Goal: Task Accomplishment & Management: Use online tool/utility

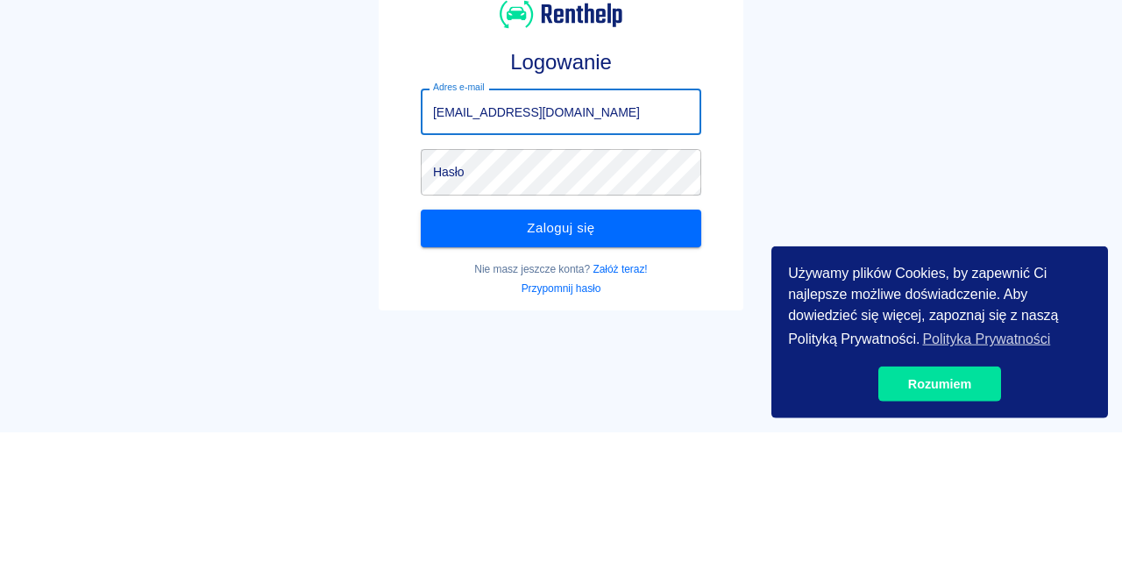
type input "info@elit-cars.pl"
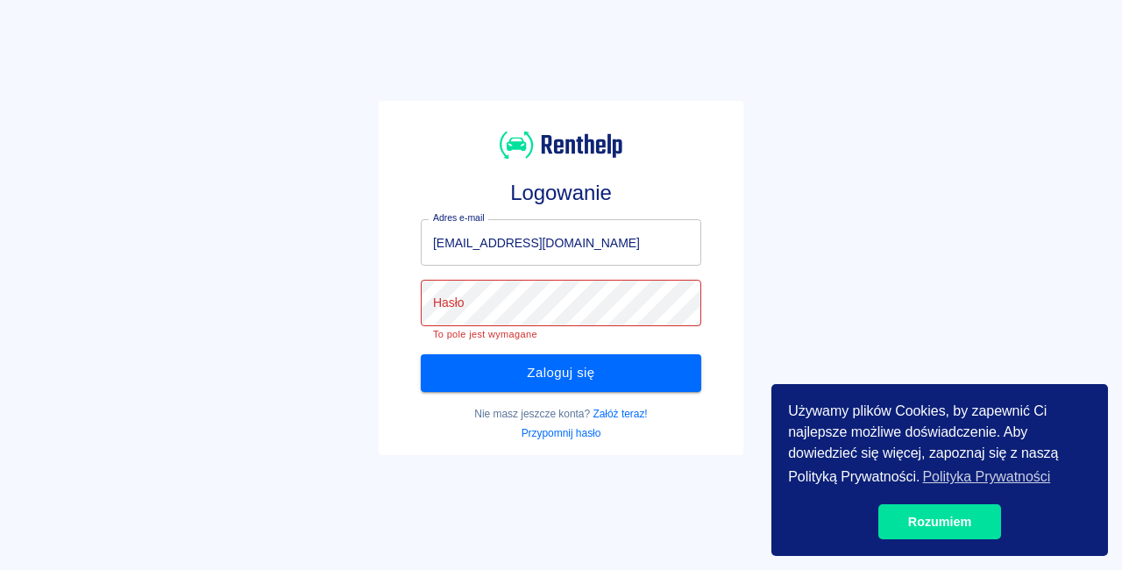
click button "Zaloguj się" at bounding box center [561, 372] width 280 height 37
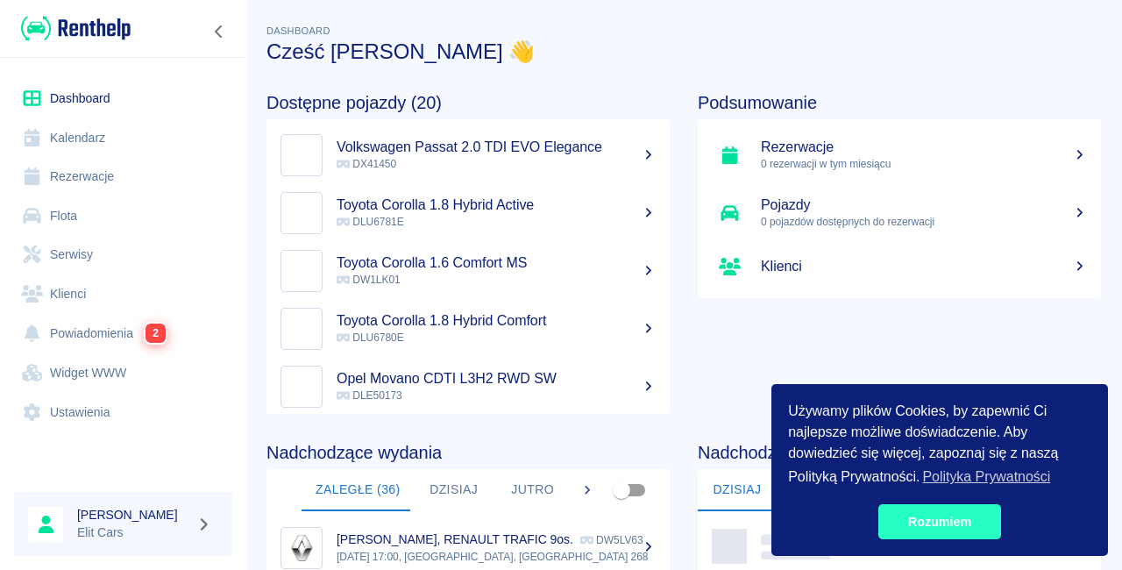
click at [961, 524] on link "Rozumiem" at bounding box center [939, 521] width 123 height 35
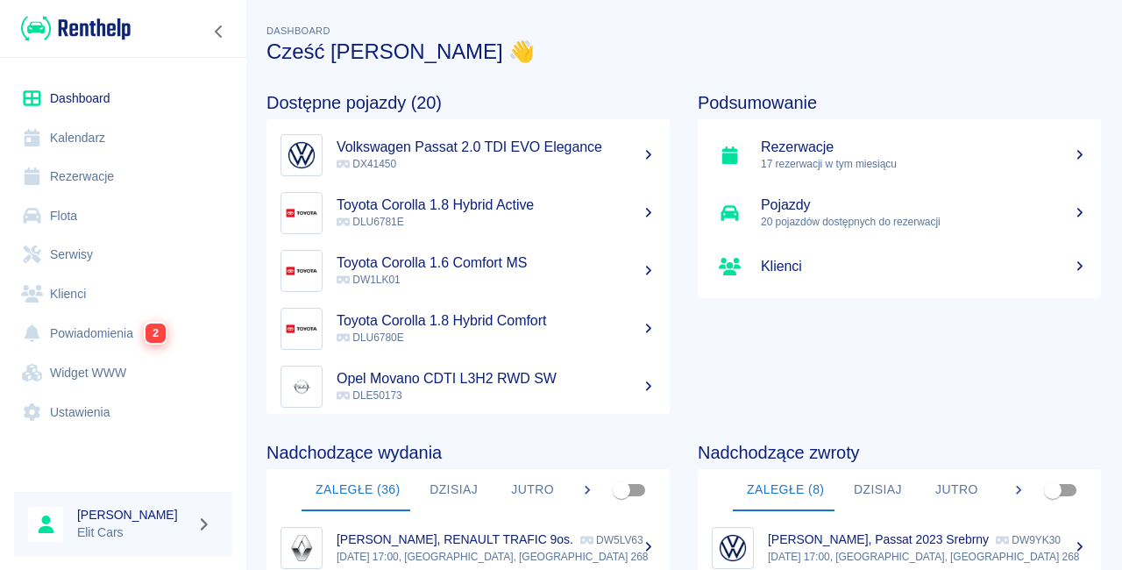
click at [649, 287] on link "Toyota Corolla 1.6 Comfort MS DW1LK01" at bounding box center [467, 271] width 403 height 58
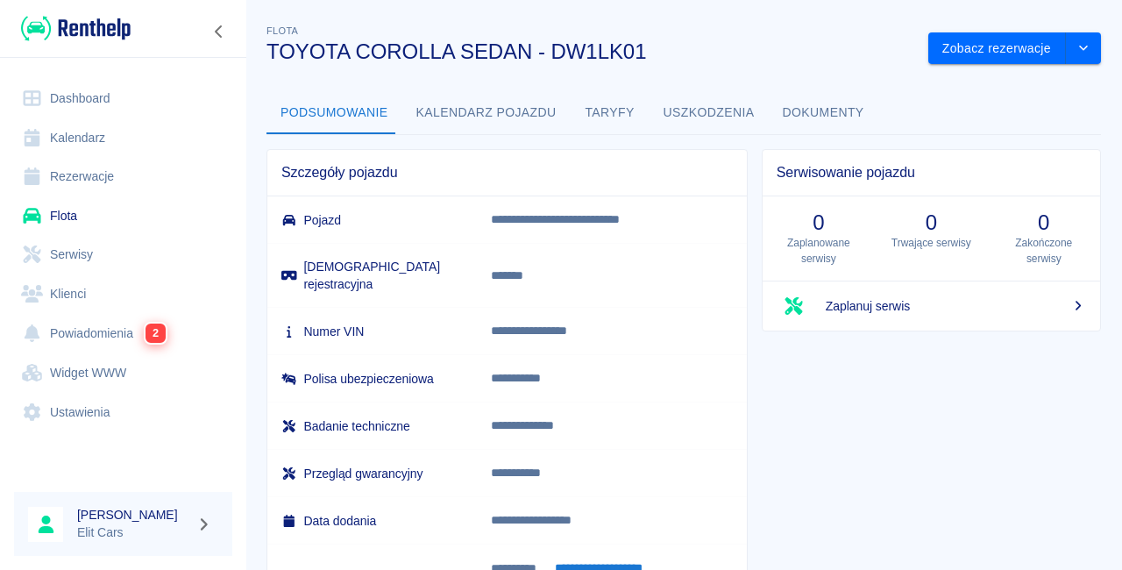
scroll to position [95, 0]
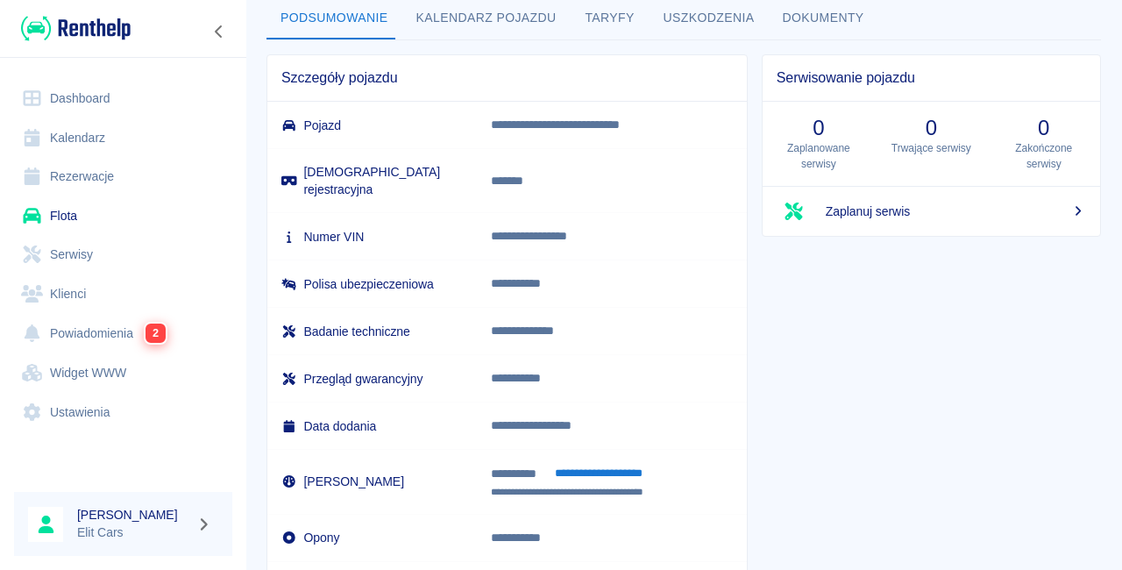
click at [131, 100] on link "Dashboard" at bounding box center [123, 98] width 218 height 39
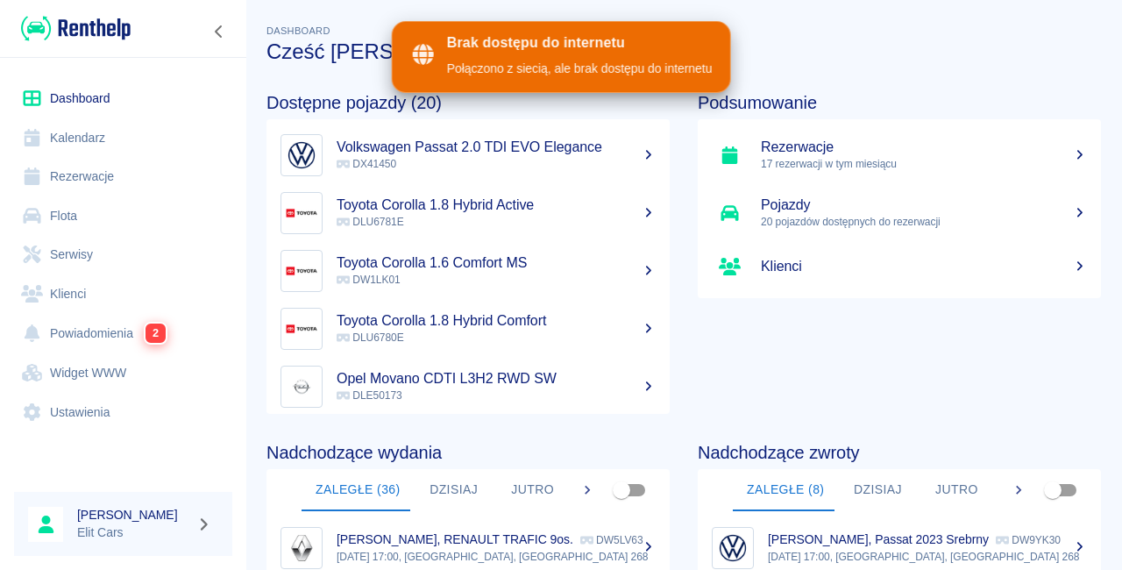
scroll to position [47, 0]
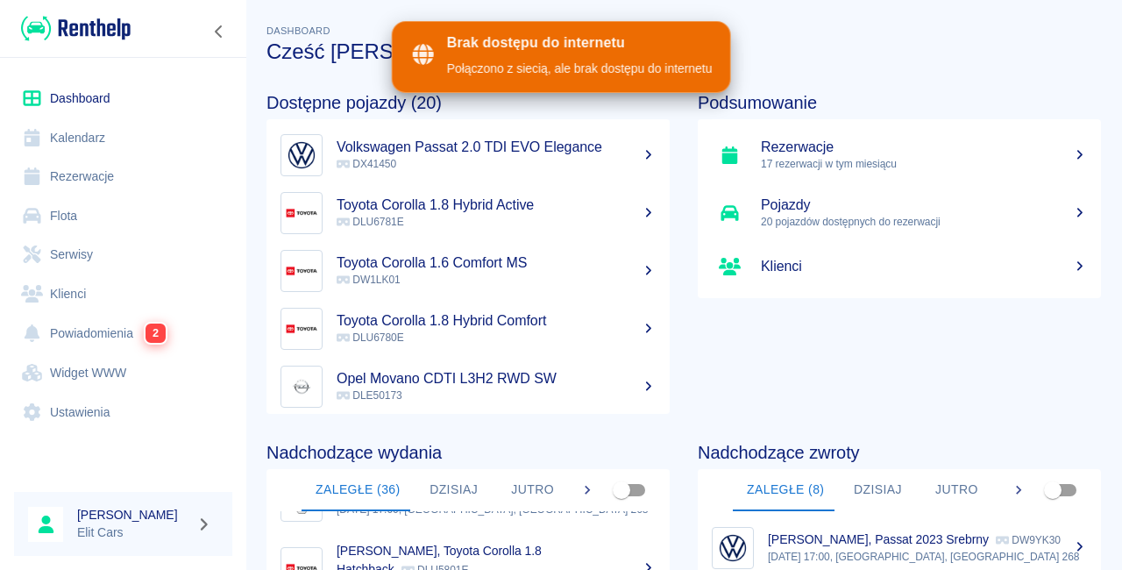
click at [598, 79] on div "Brak dostępu do internetu Połączono z siecią, ale brak dostępu do internetu" at bounding box center [561, 57] width 339 height 72
click at [68, 95] on link "Dashboard" at bounding box center [123, 98] width 218 height 39
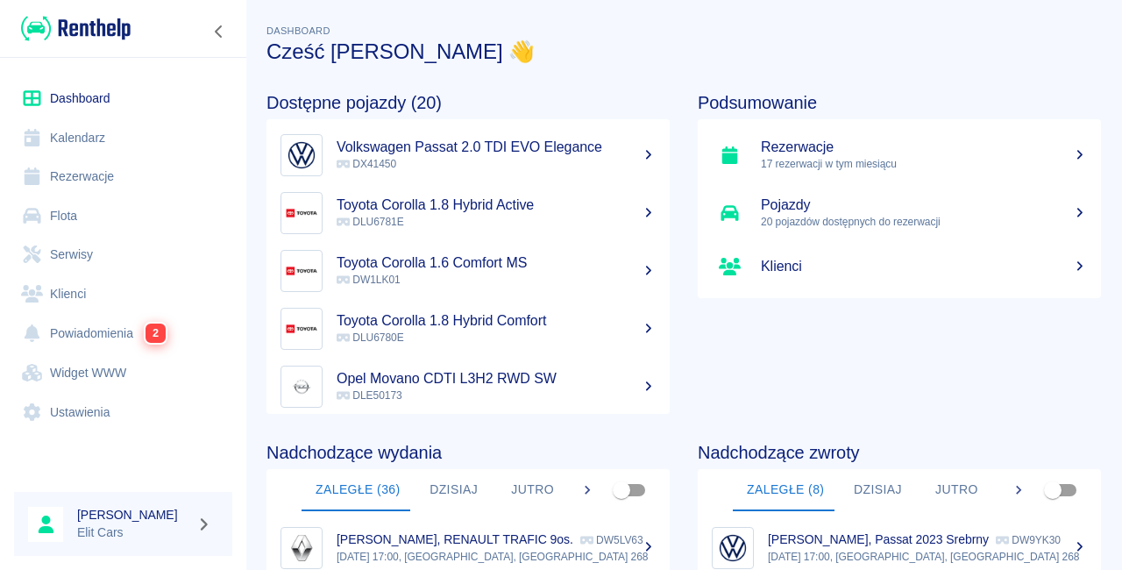
scroll to position [87, 0]
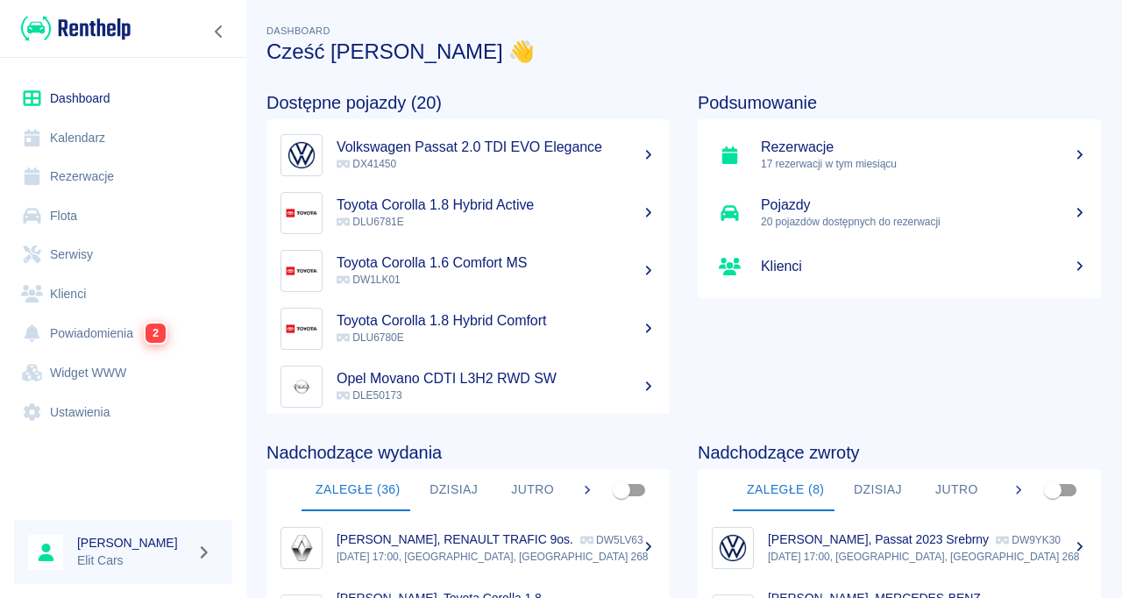
scroll to position [81, 0]
click at [63, 104] on link "Dashboard" at bounding box center [123, 98] width 218 height 39
click at [56, 403] on link "Ustawienia" at bounding box center [123, 412] width 218 height 39
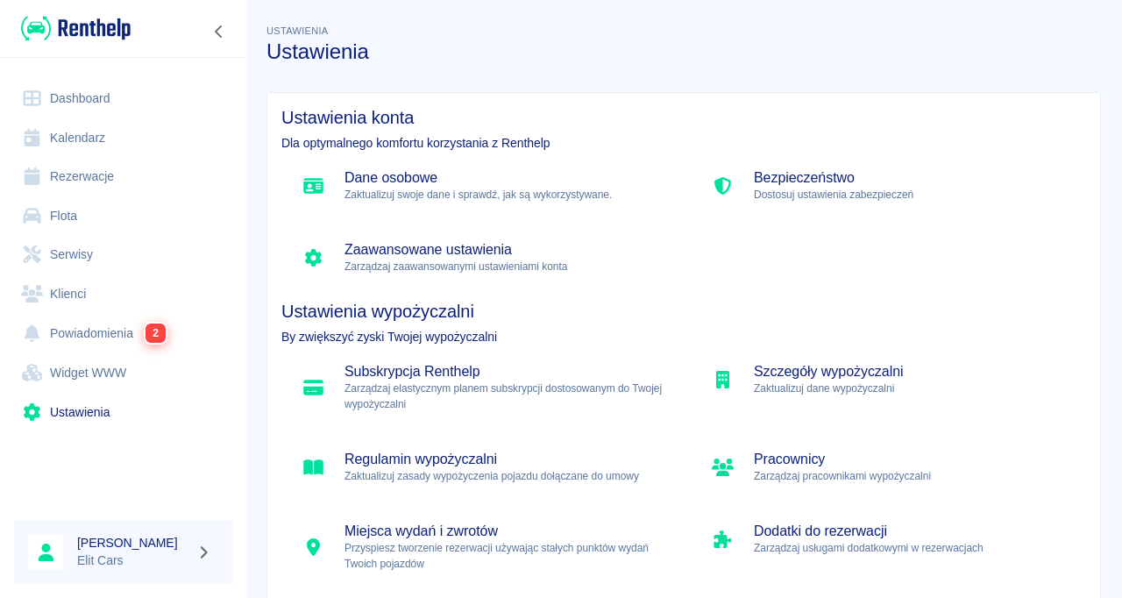
click at [377, 380] on p "Zarządzaj elastycznym planem subskrypcji dostosowanym do Twojej wypożyczalni" at bounding box center [503, 396] width 318 height 32
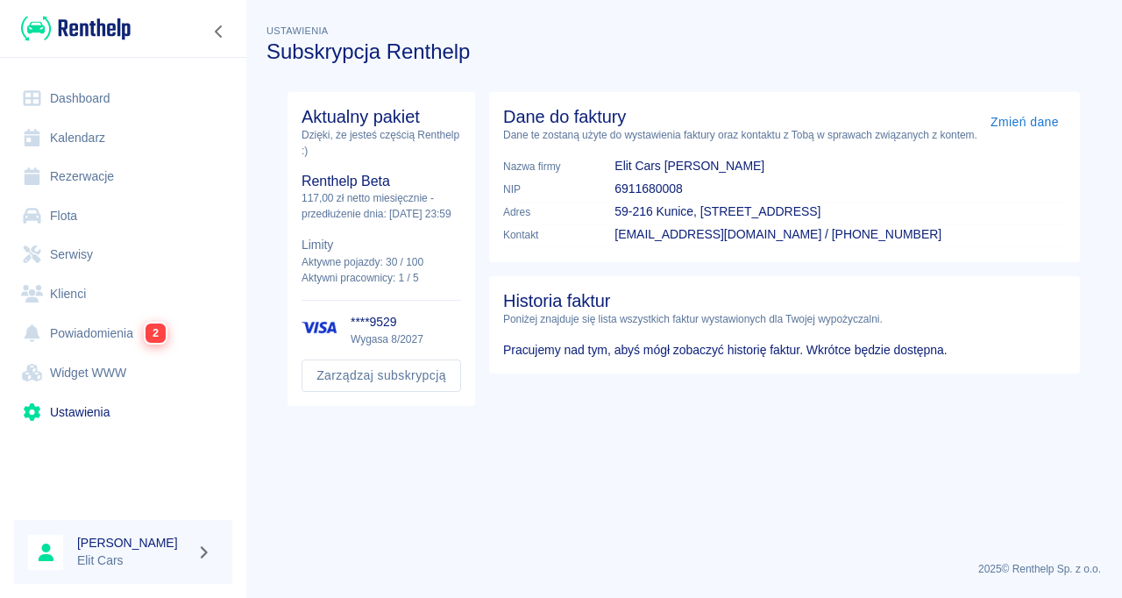
click at [76, 335] on link "Powiadomienia 2" at bounding box center [123, 333] width 218 height 40
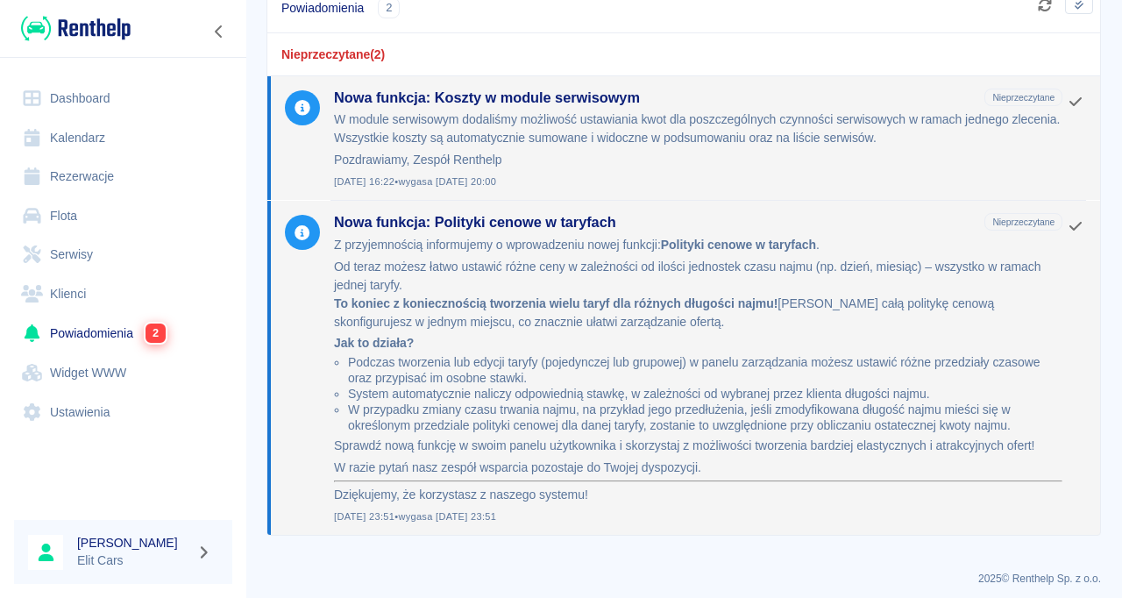
scroll to position [133, 0]
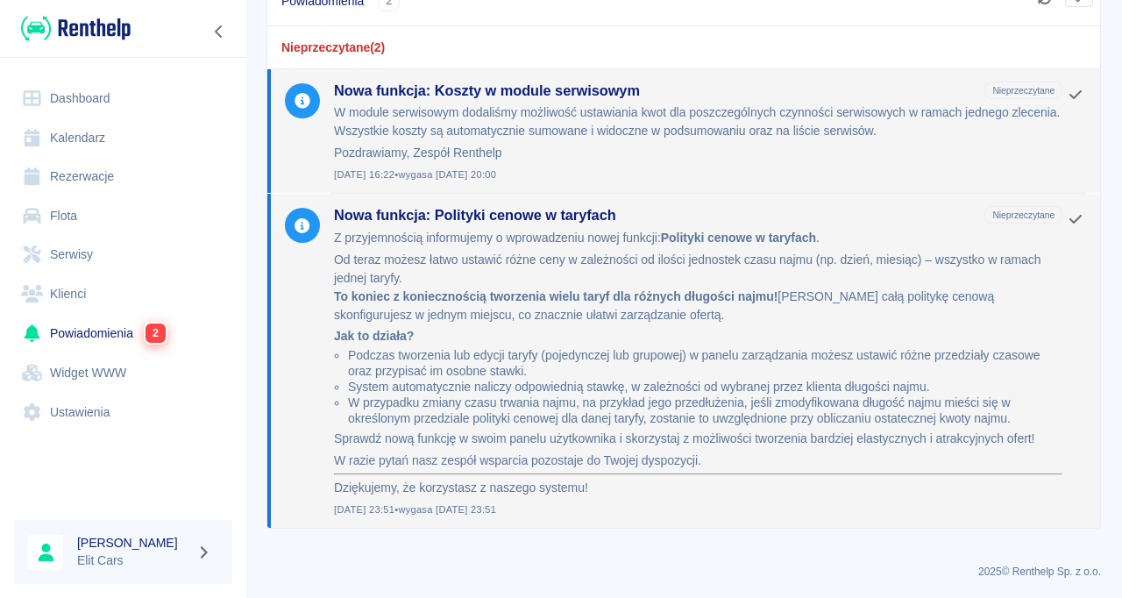
click at [43, 391] on link "Widget WWW" at bounding box center [123, 372] width 218 height 39
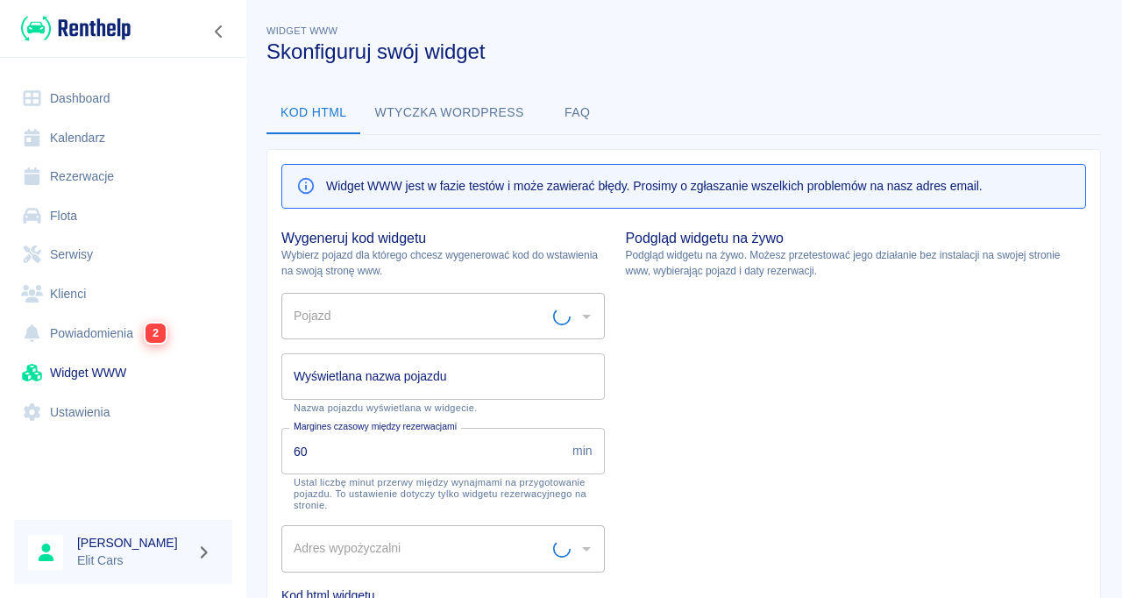
type input "PLAC - [GEOGRAPHIC_DATA], [GEOGRAPHIC_DATA] 268"
type input "AUDI A6 [C7] 2017 KOMBI - DLE43501"
type input "AUDI A6 [C7] 2017 KOMBI"
type textarea "<script type="module" src="[URL][DOMAIN_NAME]"></script> <link rel="stylesheet"…"
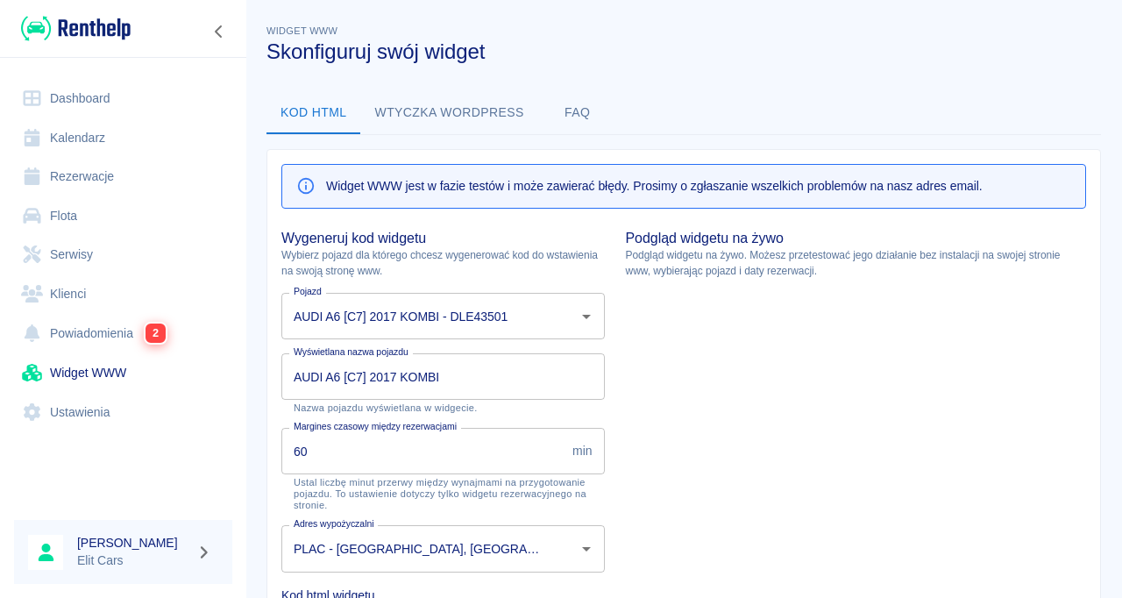
click at [67, 414] on link "Ustawienia" at bounding box center [123, 412] width 218 height 39
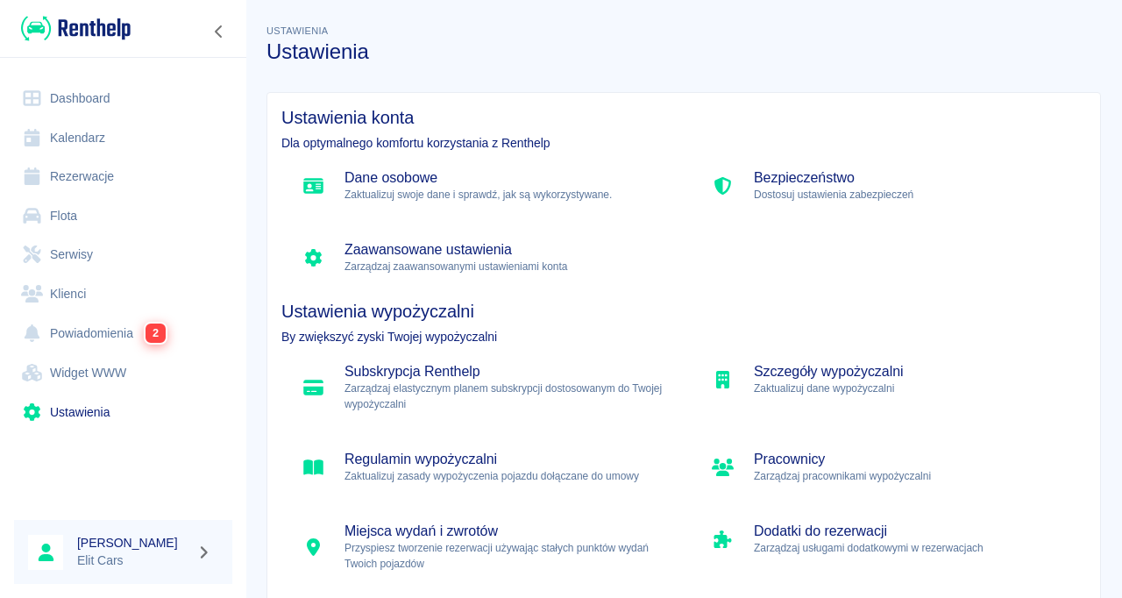
click at [60, 96] on link "Dashboard" at bounding box center [123, 98] width 218 height 39
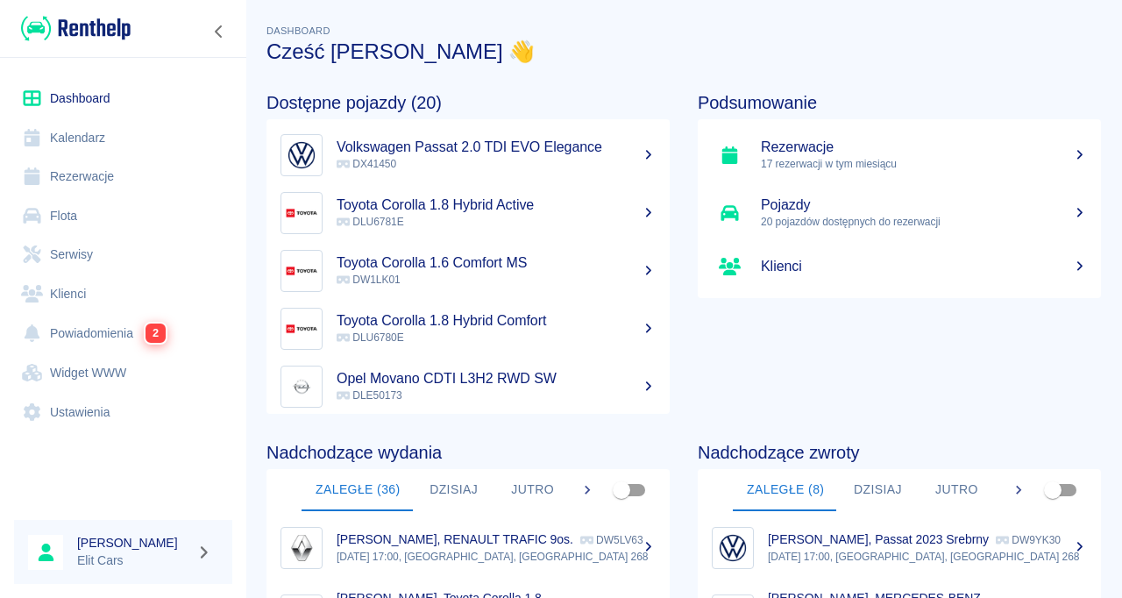
click at [53, 101] on link "Dashboard" at bounding box center [123, 98] width 218 height 39
